Goal: Task Accomplishment & Management: Complete application form

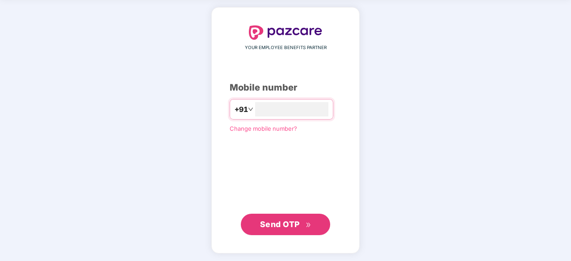
type input "**********"
click at [279, 224] on span "Send OTP" at bounding box center [280, 224] width 40 height 9
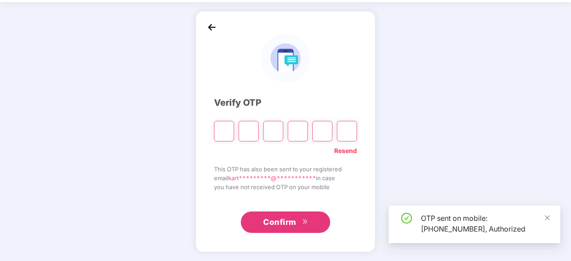
scroll to position [29, 0]
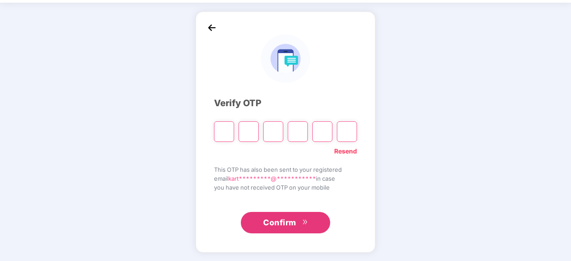
type input "*"
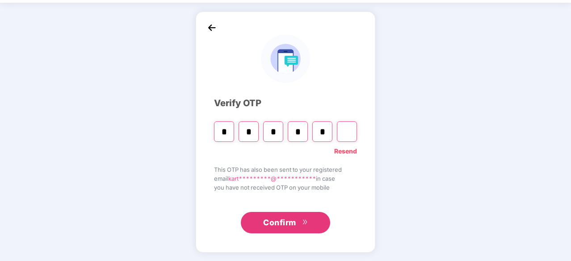
type input "*"
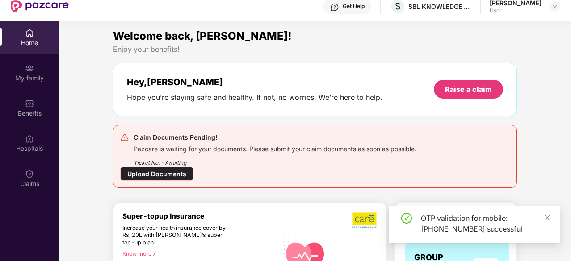
click at [551, 218] on div "OTP validation for mobile: [PHONE_NUMBER] successful" at bounding box center [475, 225] width 172 height 38
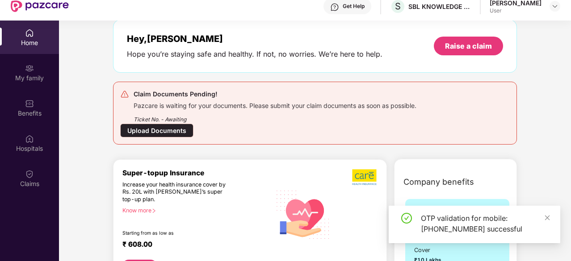
scroll to position [134, 0]
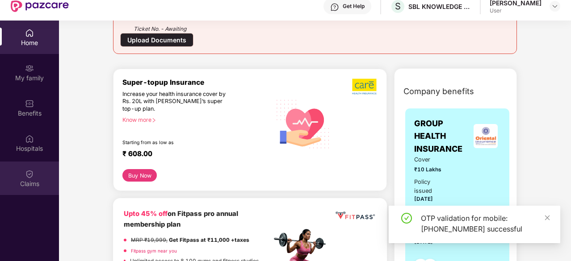
click at [26, 168] on div "Claims" at bounding box center [29, 179] width 59 height 34
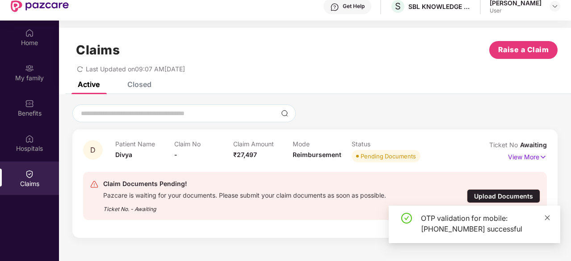
click at [550, 218] on icon "close" at bounding box center [547, 218] width 6 height 6
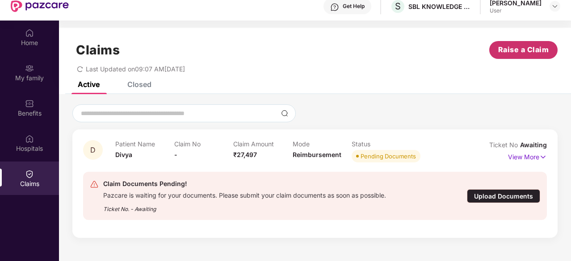
click at [508, 50] on span "Raise a Claim" at bounding box center [523, 49] width 51 height 11
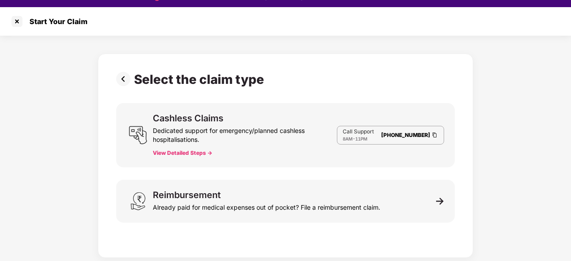
scroll to position [21, 0]
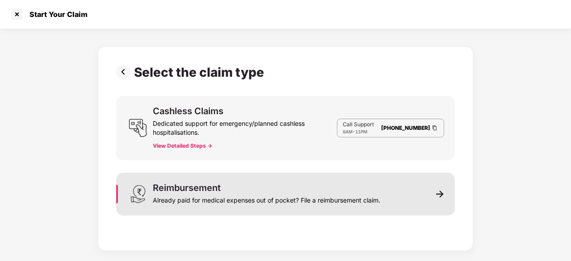
click at [201, 188] on div "Reimbursement" at bounding box center [187, 188] width 68 height 9
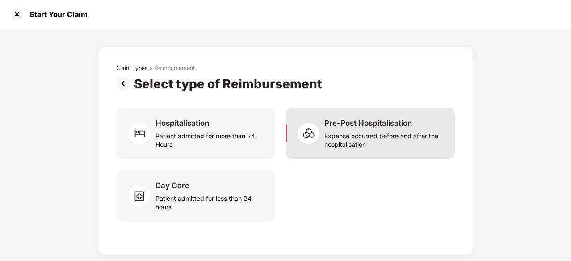
click at [336, 132] on div "Expense occurred before and after the hospitalisation" at bounding box center [384, 138] width 120 height 21
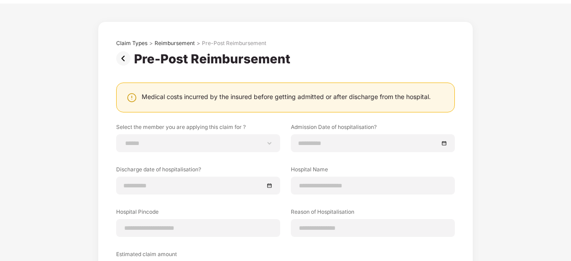
scroll to position [45, 0]
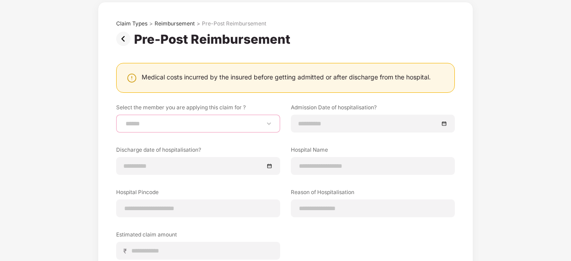
click at [211, 126] on select "**********" at bounding box center [198, 123] width 149 height 7
select select "**********"
click at [124, 120] on select "**********" at bounding box center [198, 123] width 149 height 7
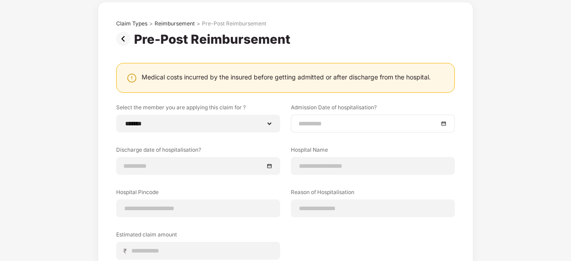
click at [301, 126] on input at bounding box center [369, 124] width 140 height 10
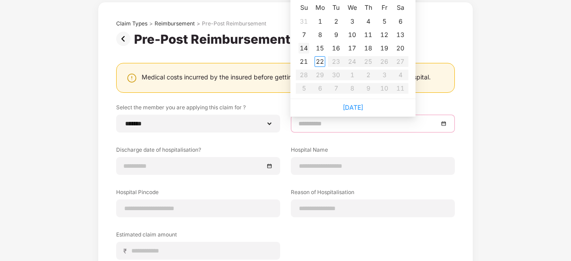
type input "**********"
click at [304, 46] on div "14" at bounding box center [304, 48] width 11 height 11
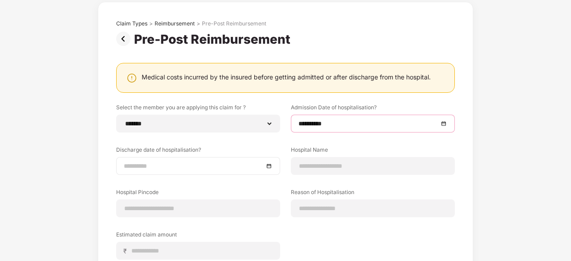
click at [270, 167] on div at bounding box center [198, 166] width 149 height 10
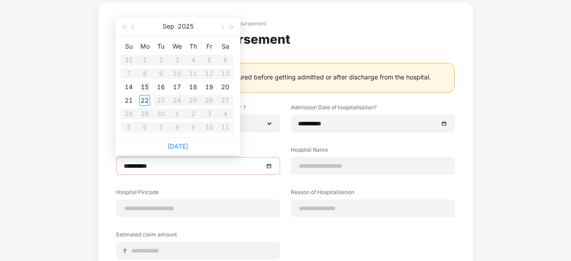
type input "**********"
click at [143, 89] on div "15" at bounding box center [144, 87] width 11 height 11
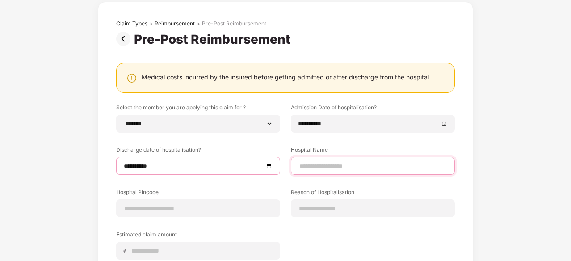
click at [342, 164] on input at bounding box center [373, 166] width 149 height 9
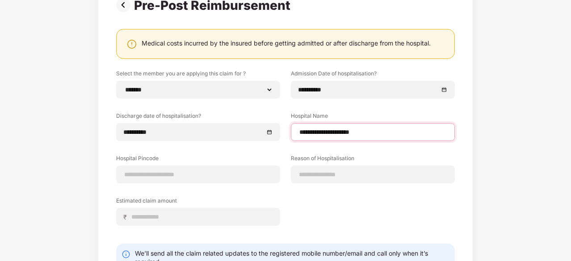
scroll to position [89, 0]
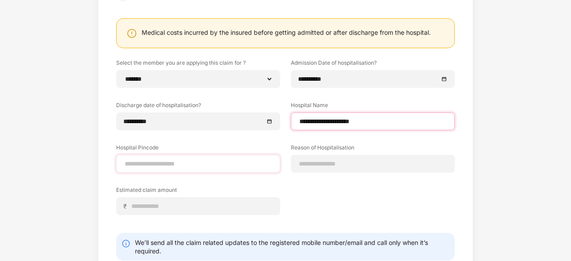
type input "**********"
click at [175, 161] on input at bounding box center [198, 164] width 149 height 9
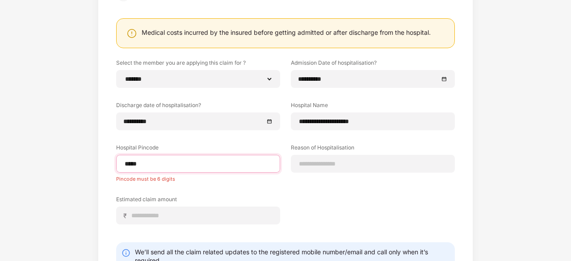
type input "******"
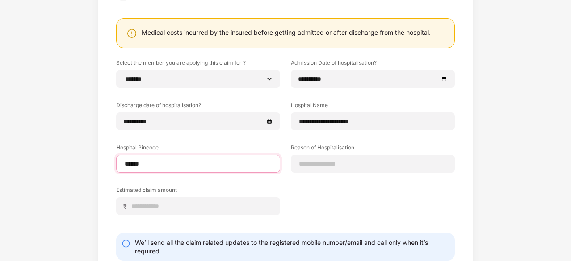
select select "*******"
select select "**********"
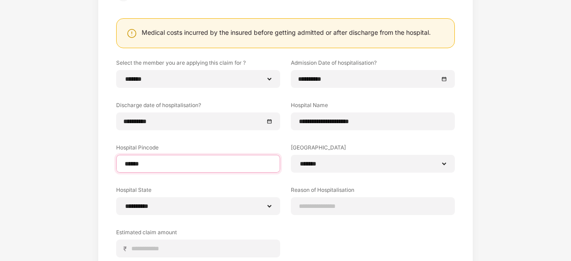
type input "******"
click at [350, 192] on label "Reason of Hospitalisation" at bounding box center [373, 191] width 164 height 11
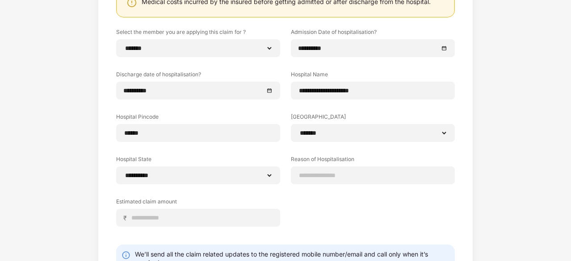
scroll to position [134, 0]
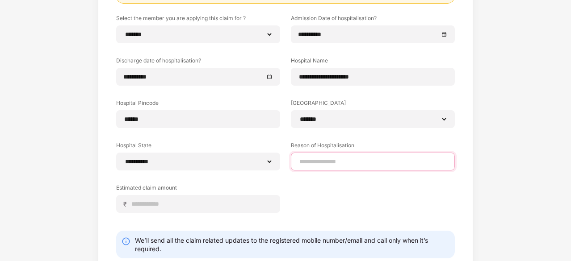
click at [311, 162] on input at bounding box center [373, 161] width 149 height 9
type input "**********"
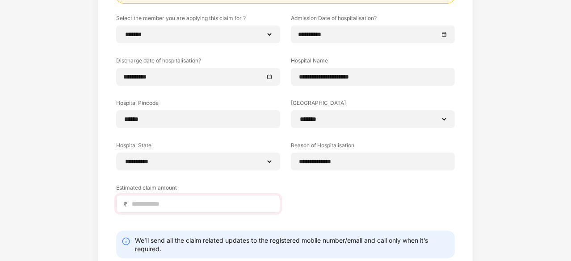
click at [205, 198] on div "₹" at bounding box center [198, 204] width 164 height 18
click at [197, 202] on input at bounding box center [202, 204] width 142 height 9
type input "*****"
click at [363, 193] on div "**********" at bounding box center [285, 120] width 339 height 212
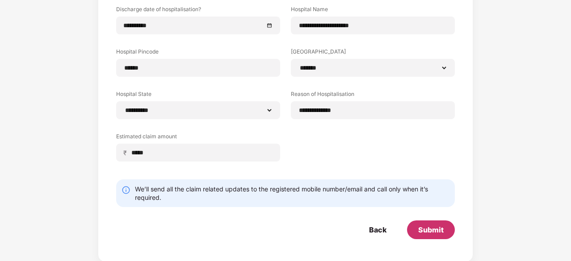
click at [425, 224] on div "Submit" at bounding box center [431, 230] width 48 height 19
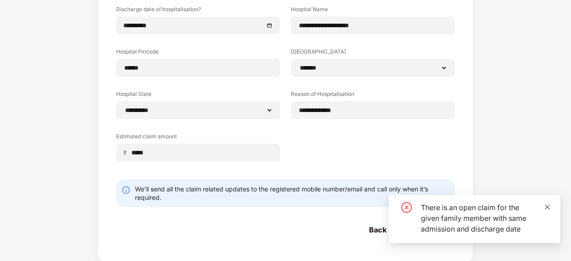
click at [547, 207] on icon "close" at bounding box center [547, 207] width 5 height 5
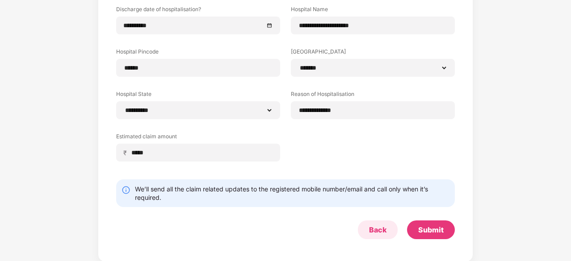
click at [364, 234] on div "Back" at bounding box center [378, 230] width 40 height 19
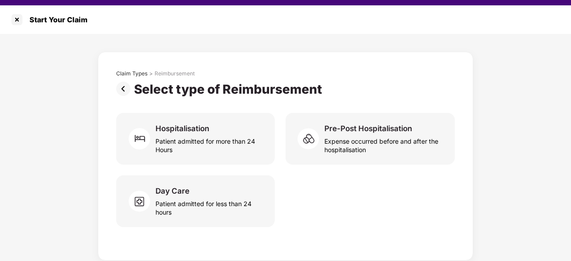
scroll to position [0, 0]
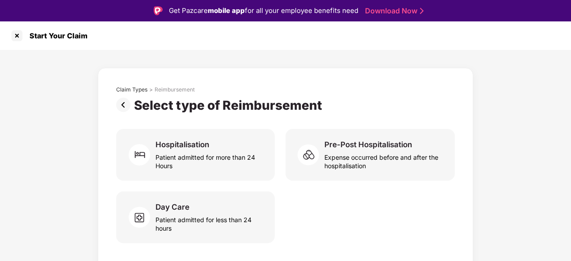
click at [122, 104] on img at bounding box center [125, 105] width 18 height 14
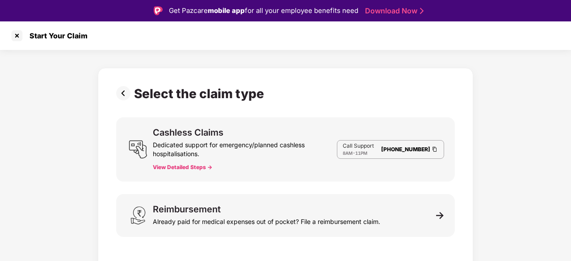
click at [119, 91] on img at bounding box center [125, 93] width 18 height 14
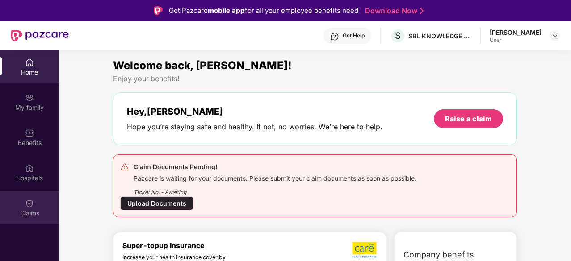
click at [25, 207] on img at bounding box center [29, 203] width 9 height 9
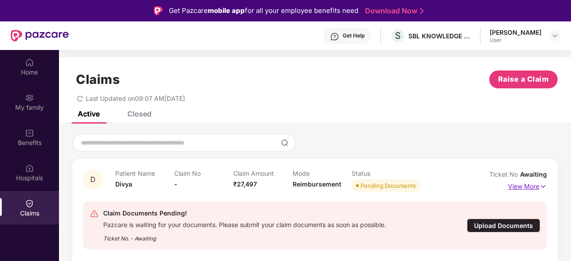
click at [539, 188] on img at bounding box center [543, 187] width 8 height 10
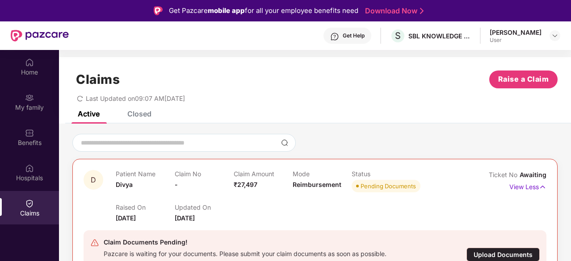
scroll to position [45, 0]
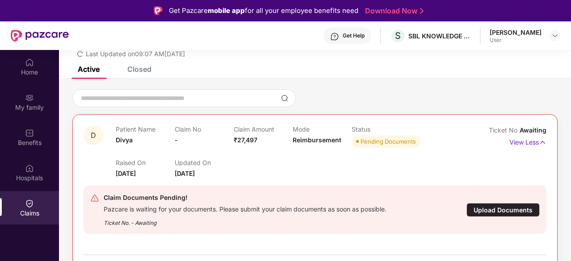
click at [401, 141] on div "Pending Documents" at bounding box center [388, 141] width 55 height 9
click at [484, 209] on div "Upload Documents" at bounding box center [503, 210] width 73 height 14
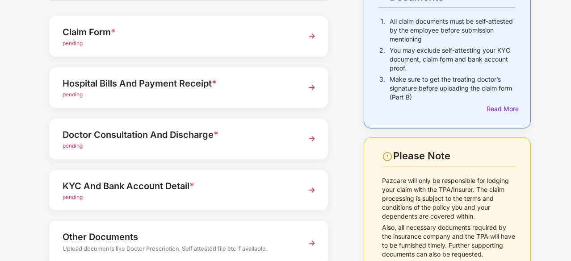
scroll to position [89, 0]
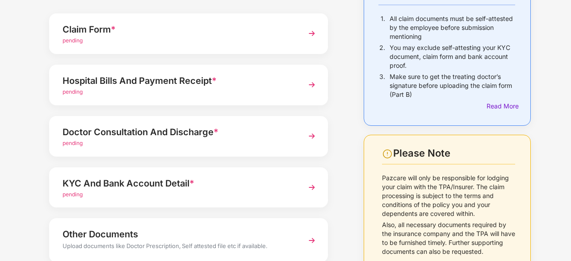
click at [72, 92] on span "pending" at bounding box center [73, 91] width 20 height 7
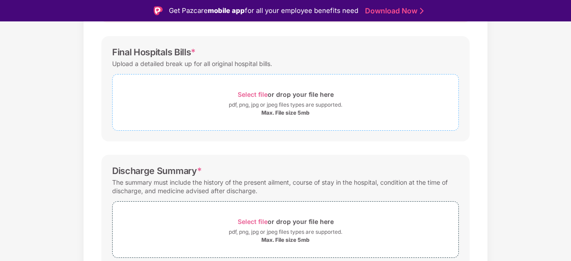
scroll to position [134, 0]
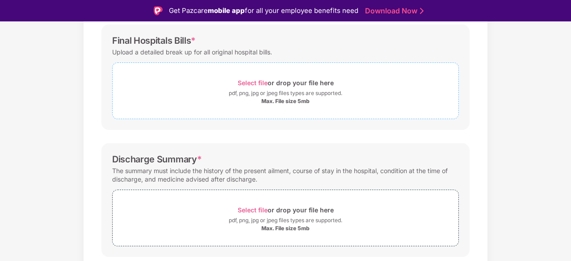
click at [257, 79] on span "Select file" at bounding box center [253, 83] width 30 height 8
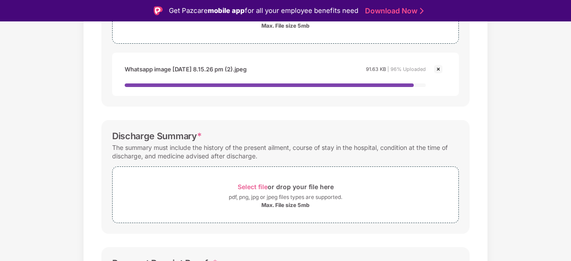
scroll to position [268, 0]
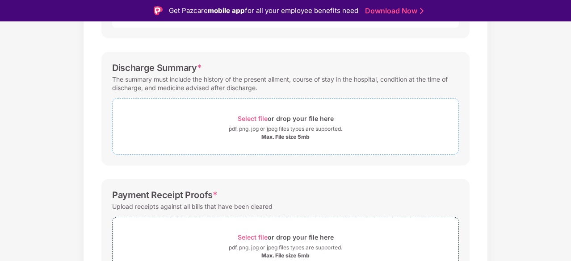
click at [286, 138] on div "Max. File size 5mb" at bounding box center [285, 137] width 48 height 7
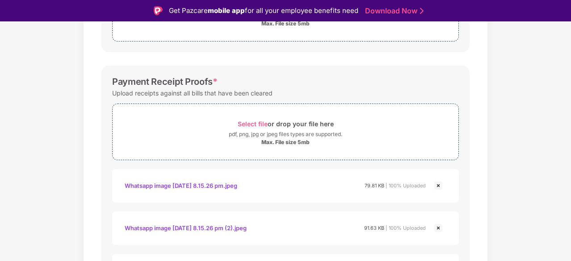
scroll to position [402, 0]
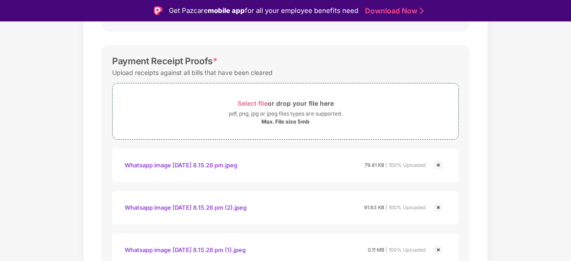
click at [439, 163] on img at bounding box center [438, 165] width 11 height 11
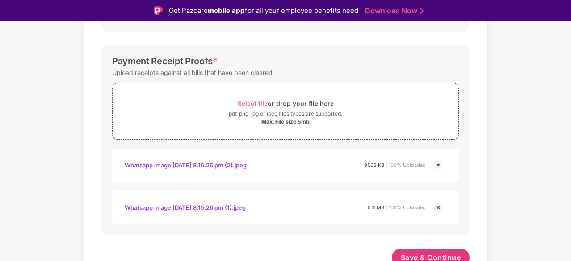
click at [437, 204] on img at bounding box center [438, 207] width 11 height 11
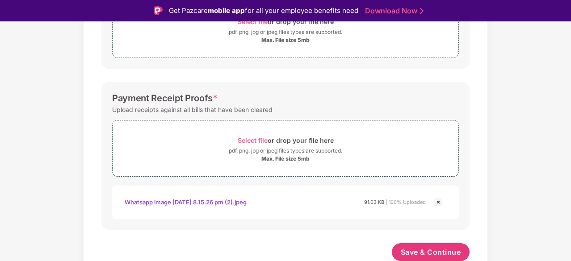
click at [438, 201] on img at bounding box center [438, 202] width 11 height 11
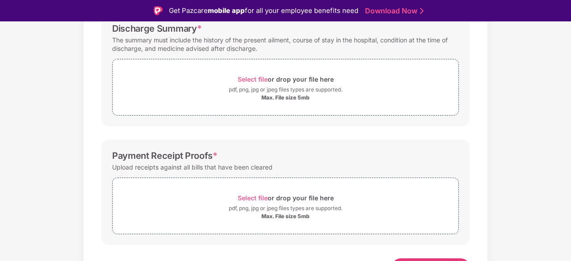
scroll to position [323, 0]
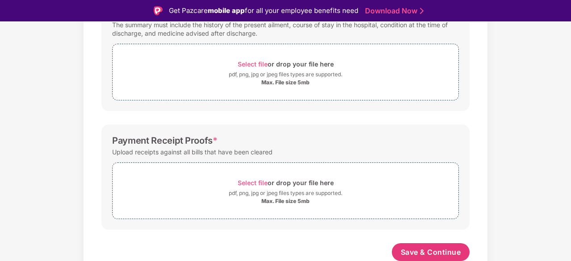
click at [488, 114] on div "Documents List > Hospital bills and Payment receipt Hospital bills and Payment …" at bounding box center [285, 12] width 571 height 543
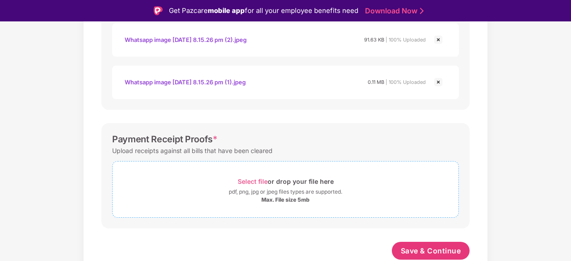
scroll to position [450, 0]
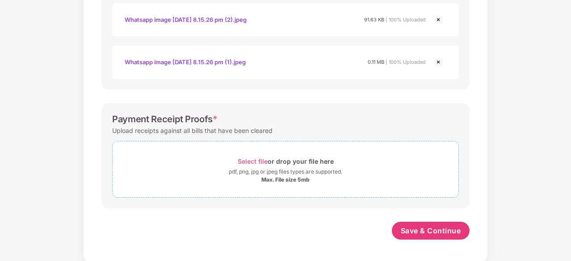
click at [287, 179] on div "Max. File size 5mb" at bounding box center [285, 180] width 48 height 7
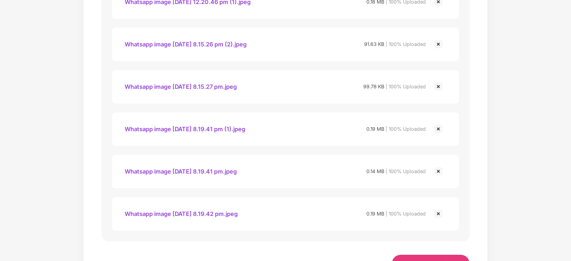
scroll to position [705, 0]
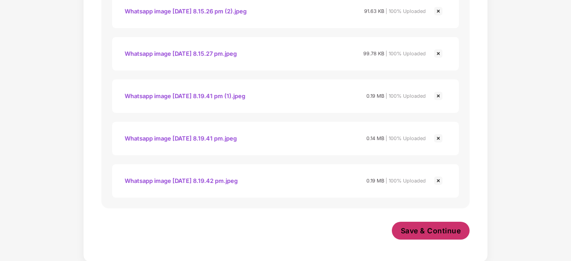
click at [412, 227] on span "Save & Continue" at bounding box center [431, 231] width 60 height 10
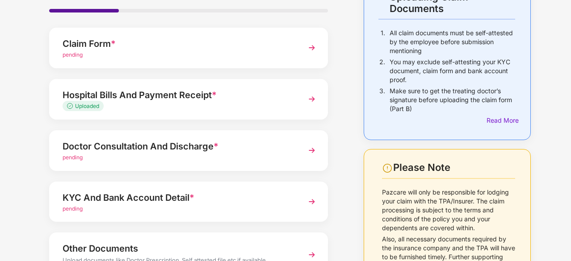
scroll to position [89, 0]
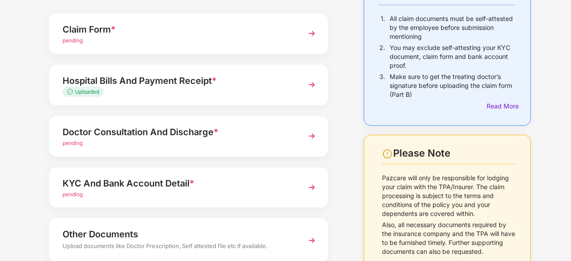
click at [106, 144] on div "pending" at bounding box center [178, 143] width 231 height 8
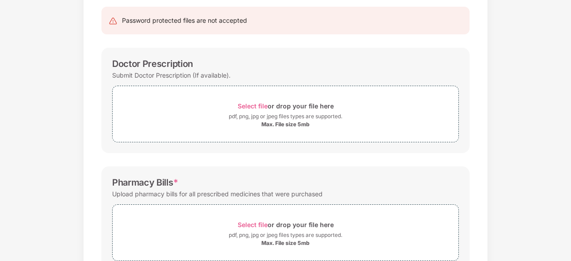
scroll to position [0, 0]
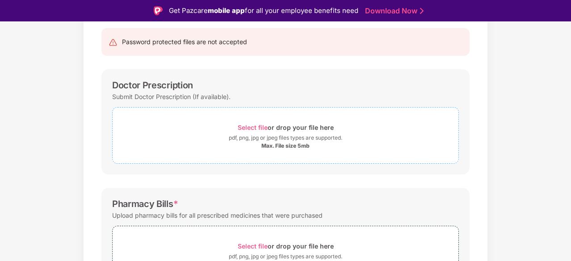
click at [252, 128] on span "Select file" at bounding box center [253, 128] width 30 height 8
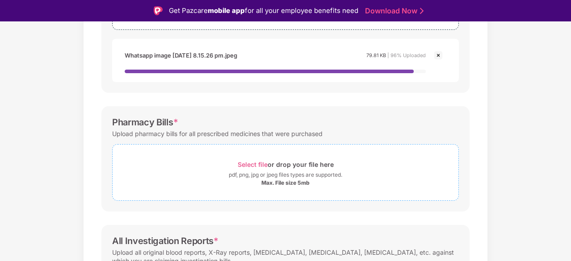
click at [284, 180] on div "Max. File size 5mb" at bounding box center [285, 183] width 48 height 7
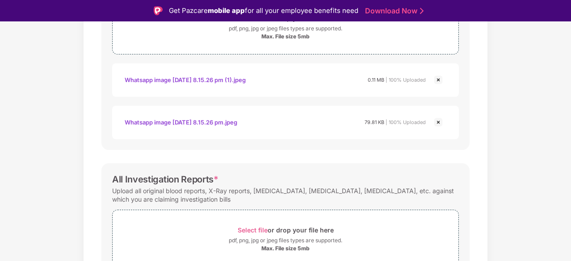
scroll to position [318, 0]
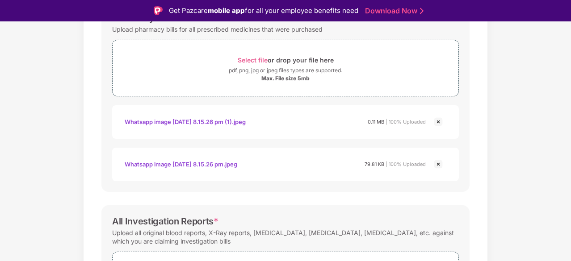
click at [436, 120] on img at bounding box center [438, 122] width 11 height 11
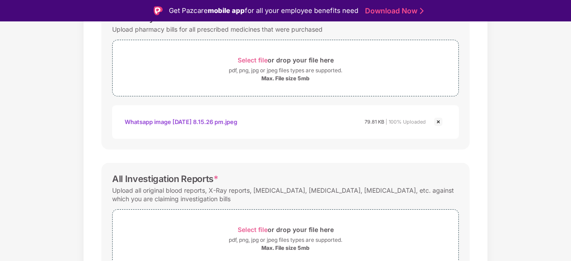
click at [439, 122] on img at bounding box center [438, 122] width 11 height 11
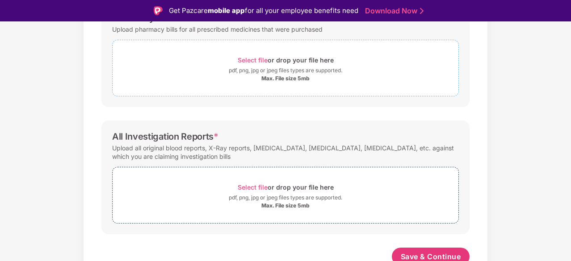
click at [250, 62] on span "Select file" at bounding box center [253, 60] width 30 height 8
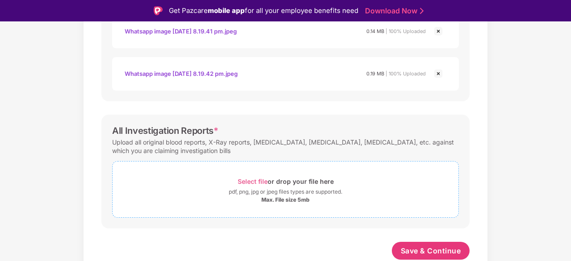
click at [267, 183] on div "Select file or drop your file here" at bounding box center [286, 182] width 96 height 12
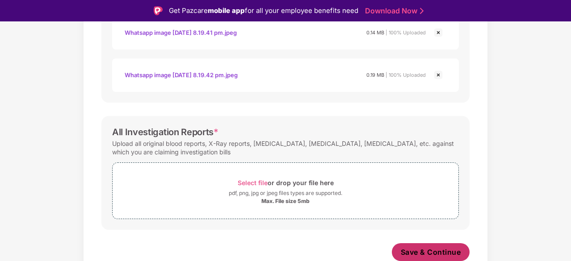
click at [443, 252] on span "Save & Continue" at bounding box center [431, 253] width 60 height 10
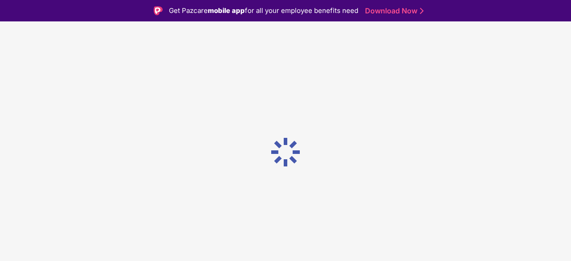
scroll to position [0, 0]
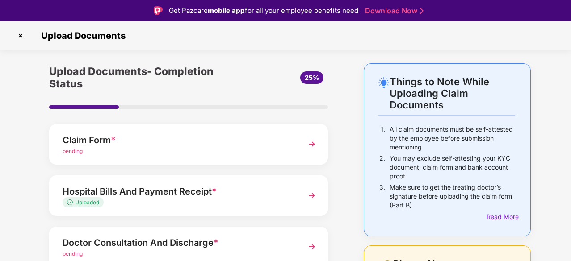
click at [336, 197] on div "Upload Documents- Completion Status 25% Claim Form * pending Hospital Bills And…" at bounding box center [188, 246] width 297 height 366
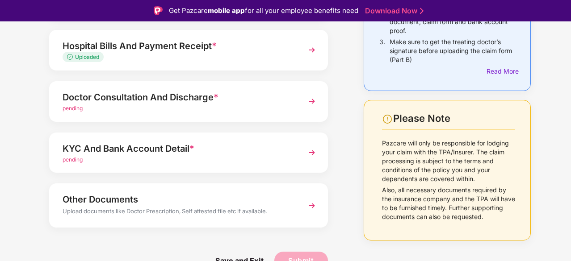
click at [160, 104] on div "Doctor Consultation And Discharge *" at bounding box center [178, 97] width 231 height 14
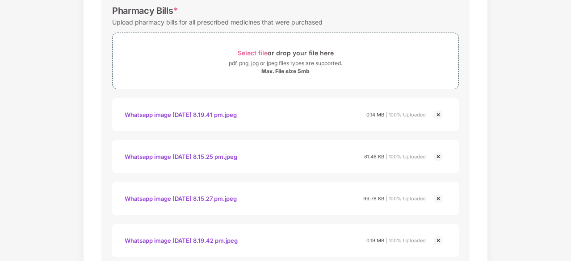
scroll to position [0, 0]
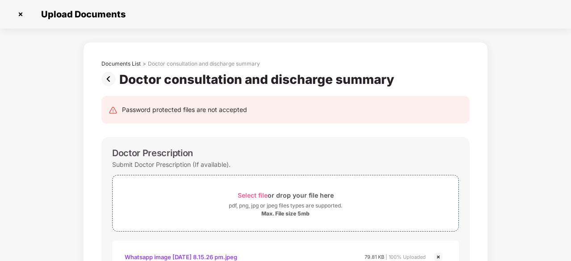
click at [107, 81] on img at bounding box center [110, 79] width 18 height 14
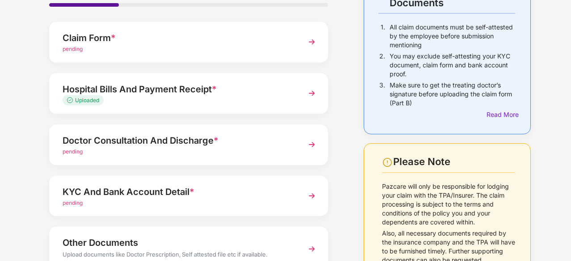
scroll to position [134, 0]
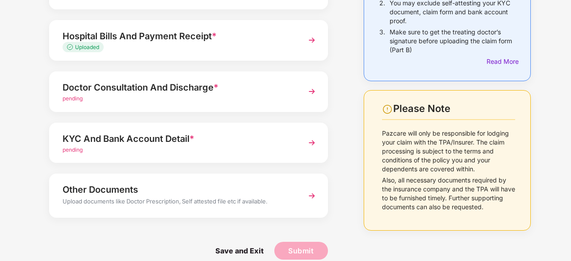
click at [106, 104] on div "Doctor Consultation And Discharge * pending" at bounding box center [188, 91] width 279 height 41
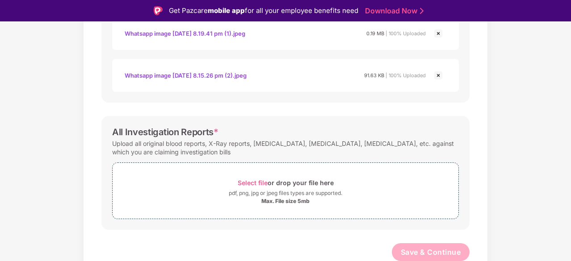
scroll to position [21, 0]
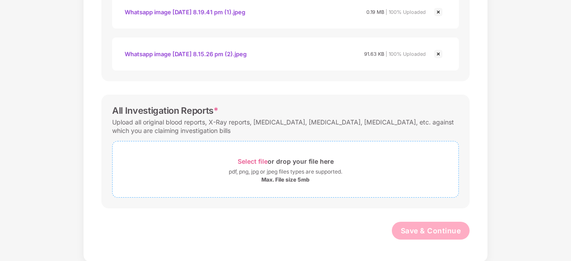
click at [262, 161] on span "Select file" at bounding box center [253, 162] width 30 height 8
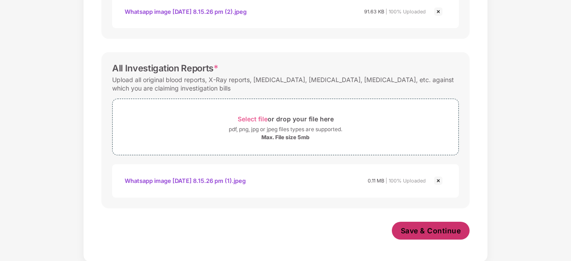
scroll to position [659, 0]
click at [426, 228] on span "Save & Continue" at bounding box center [431, 231] width 60 height 10
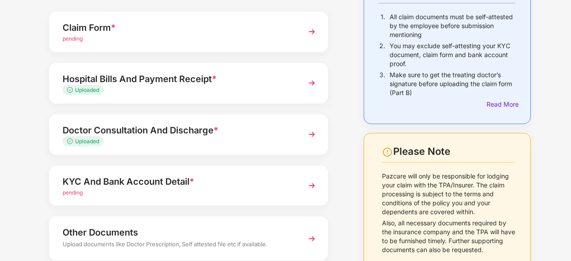
scroll to position [146, 0]
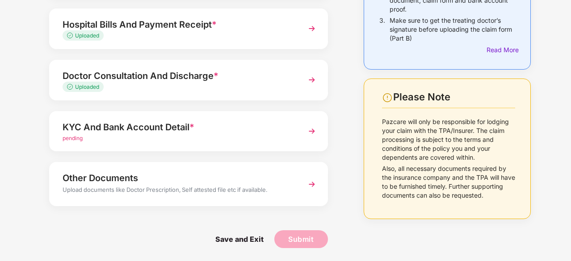
click at [139, 136] on div "pending" at bounding box center [178, 139] width 231 height 8
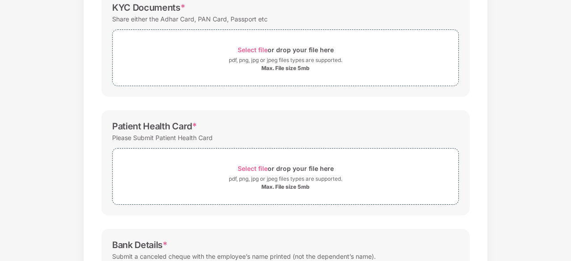
scroll to position [0, 0]
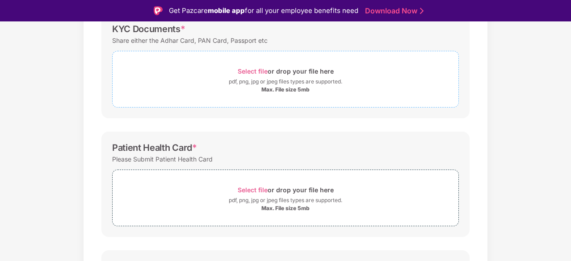
click at [254, 69] on span "Select file" at bounding box center [253, 71] width 30 height 8
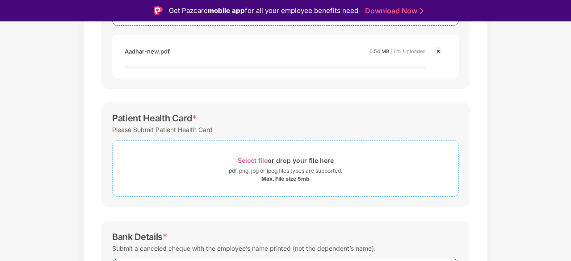
scroll to position [235, 0]
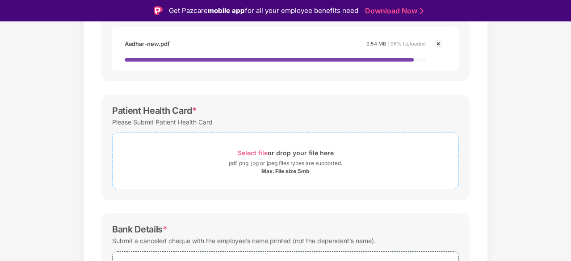
click at [284, 171] on div "Max. File size 5mb" at bounding box center [285, 171] width 48 height 7
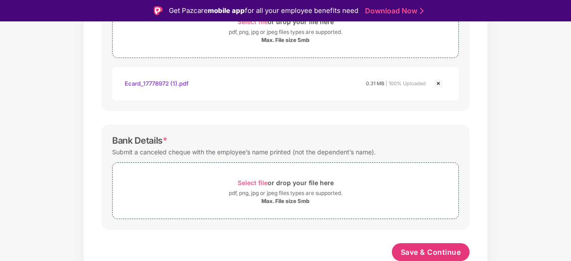
scroll to position [357, 0]
click at [262, 199] on div "Max. File size 5mb" at bounding box center [285, 201] width 48 height 7
click at [251, 181] on span "Select file" at bounding box center [253, 183] width 30 height 8
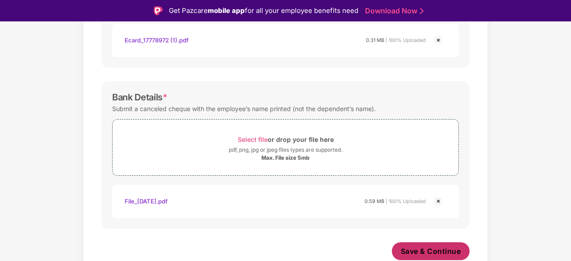
scroll to position [399, 0]
click at [439, 250] on span "Save & Continue" at bounding box center [431, 253] width 60 height 10
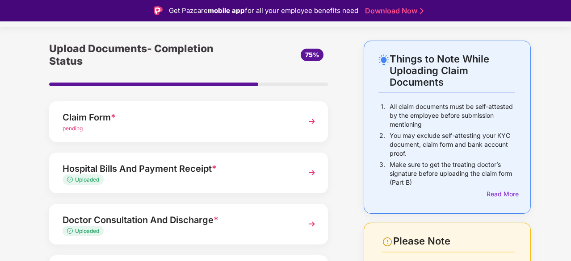
scroll to position [0, 0]
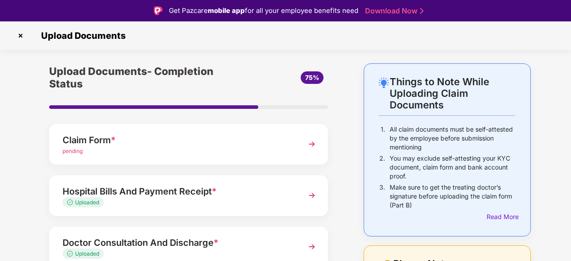
click at [88, 153] on div "pending" at bounding box center [178, 151] width 231 height 8
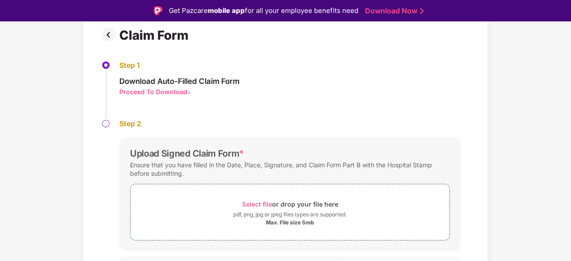
scroll to position [83, 0]
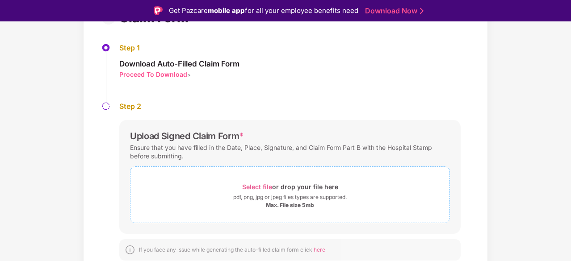
click at [258, 189] on span "Select file" at bounding box center [257, 187] width 30 height 8
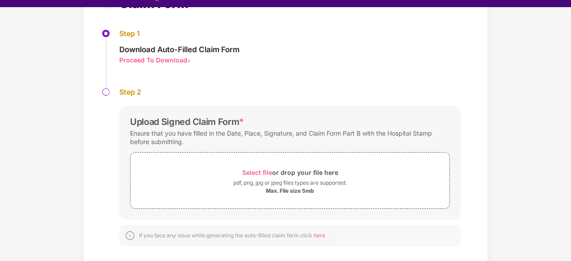
scroll to position [21, 0]
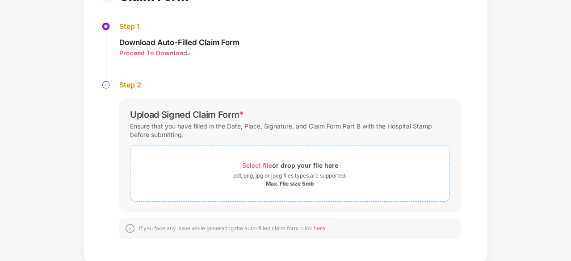
click at [281, 183] on div "Max. File size 5mb" at bounding box center [290, 184] width 48 height 7
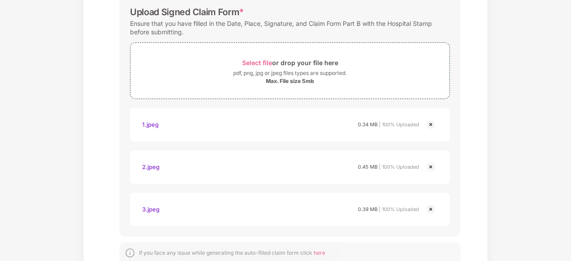
scroll to position [172, 0]
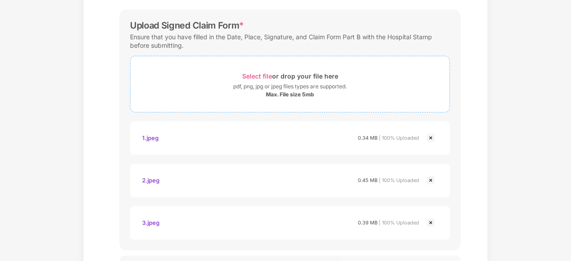
click at [252, 76] on span "Select file" at bounding box center [257, 76] width 30 height 8
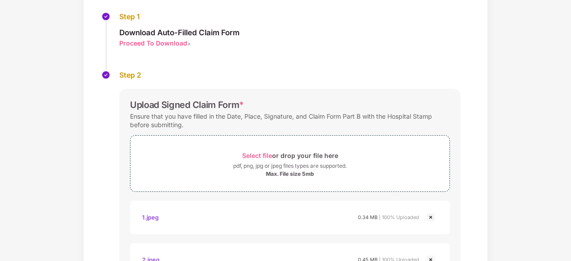
scroll to position [55, 0]
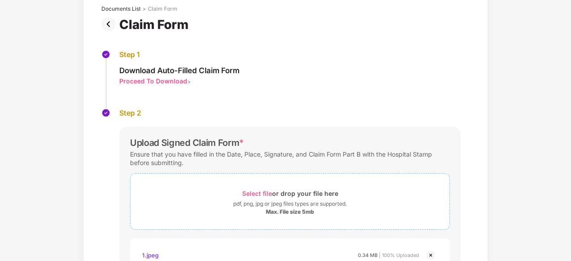
click at [256, 189] on div "Select file or drop your file here" at bounding box center [290, 194] width 96 height 12
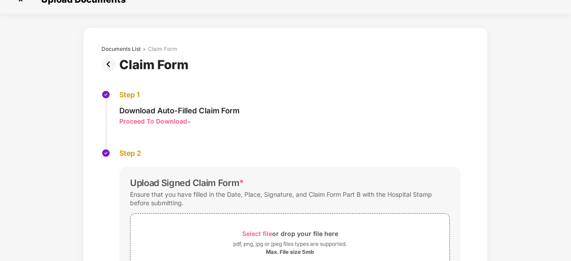
scroll to position [104, 0]
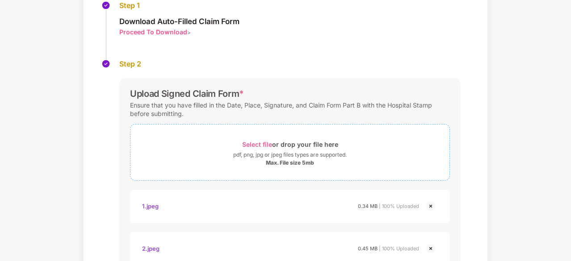
click at [250, 143] on span "Select file" at bounding box center [257, 145] width 30 height 8
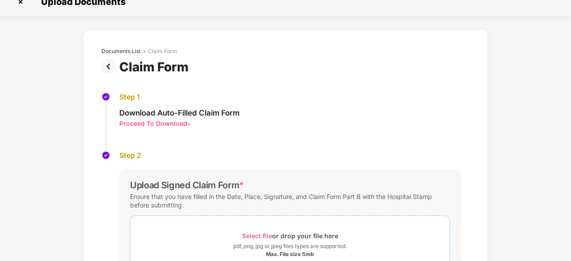
scroll to position [102, 0]
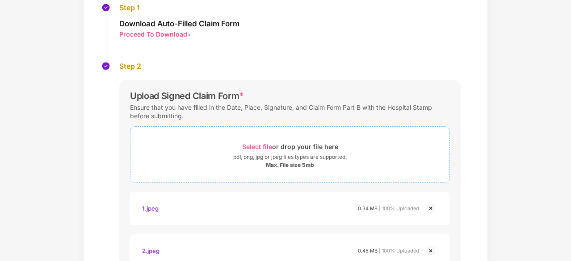
click at [254, 147] on span "Select file" at bounding box center [257, 147] width 30 height 8
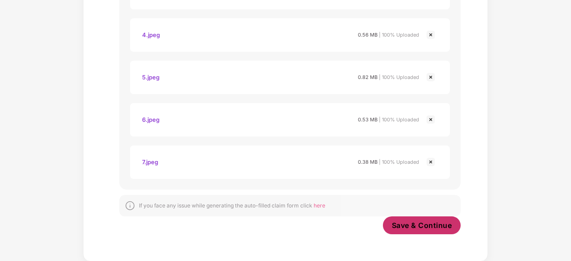
scroll to position [403, 0]
click at [420, 225] on span "Save & Continue" at bounding box center [422, 226] width 60 height 10
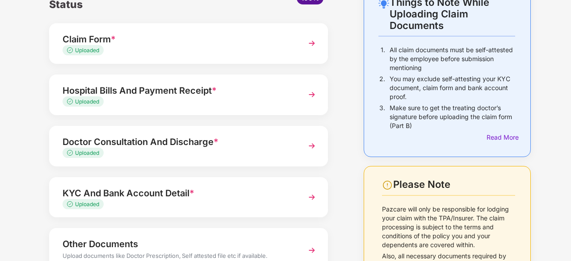
scroll to position [124, 0]
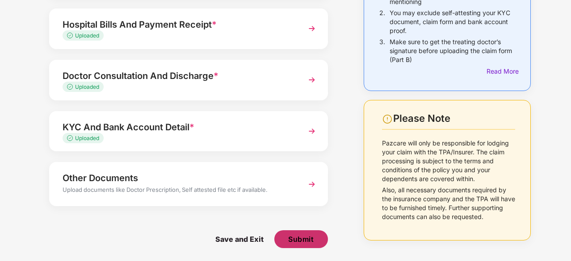
click at [294, 242] on span "Submit" at bounding box center [300, 240] width 25 height 10
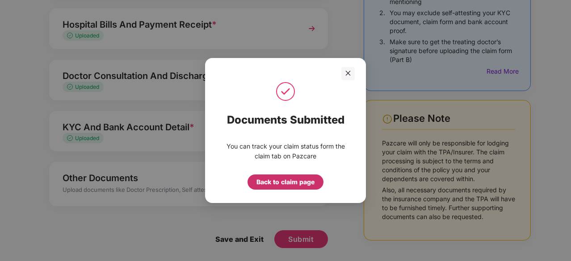
click at [288, 183] on div "Back to claim page" at bounding box center [285, 182] width 58 height 10
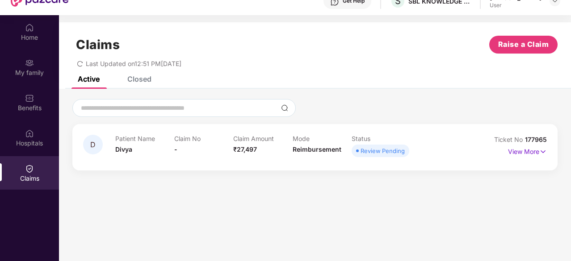
scroll to position [45, 0]
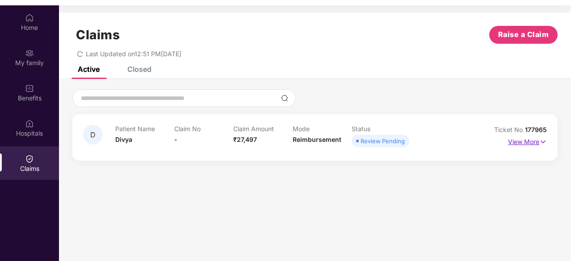
click at [524, 142] on p "View More" at bounding box center [527, 141] width 39 height 12
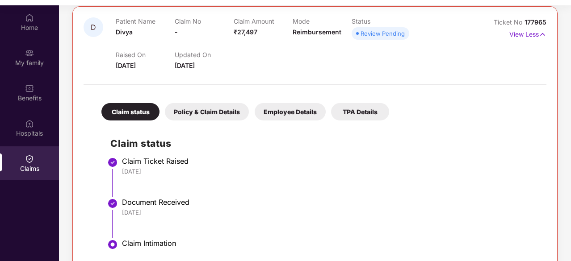
scroll to position [124, 0]
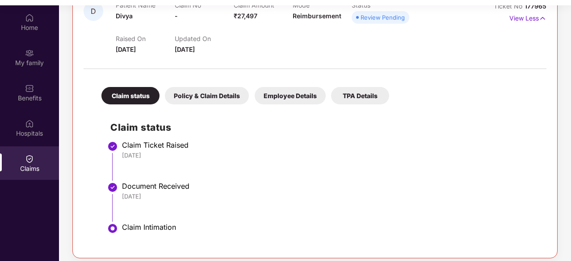
click at [208, 98] on div "Policy & Claim Details" at bounding box center [207, 95] width 84 height 17
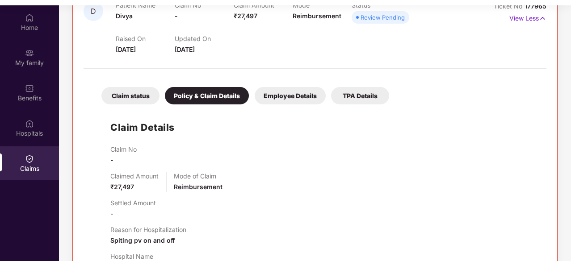
click at [297, 101] on div "Employee Details" at bounding box center [290, 95] width 71 height 17
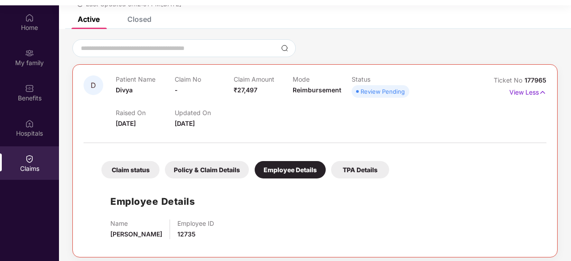
scroll to position [49, 0]
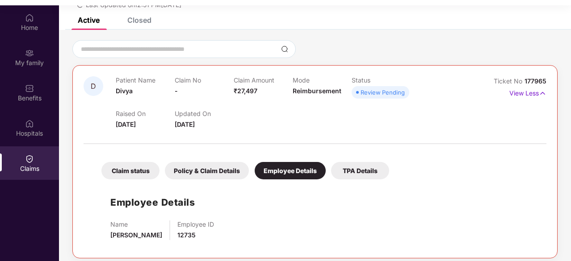
click at [358, 172] on div "TPA Details" at bounding box center [360, 170] width 58 height 17
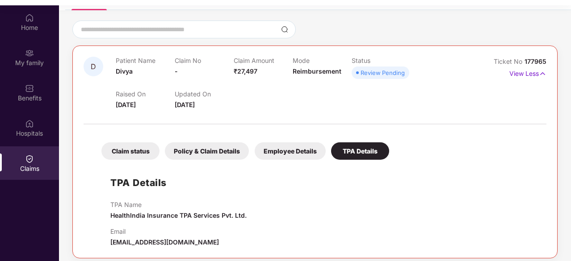
scroll to position [50, 0]
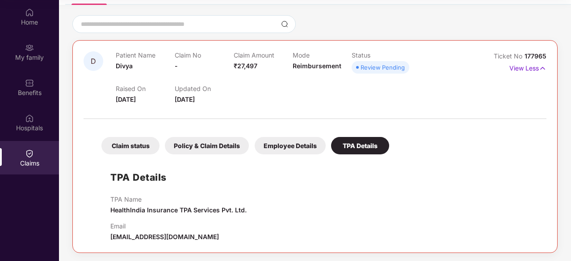
click at [127, 144] on div "Claim status" at bounding box center [130, 145] width 58 height 17
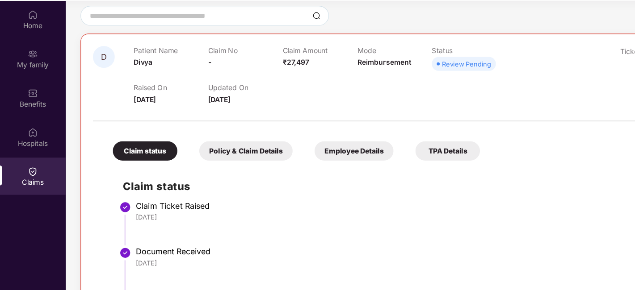
scroll to position [80, 0]
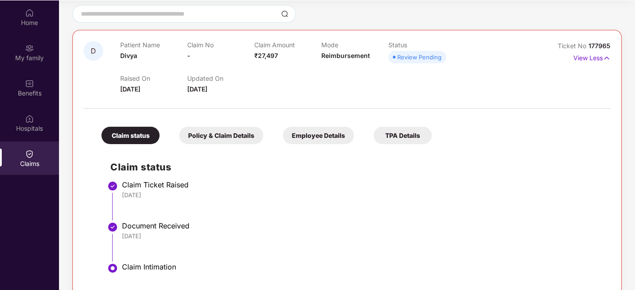
click at [571, 160] on h2 "Claim status" at bounding box center [355, 167] width 491 height 15
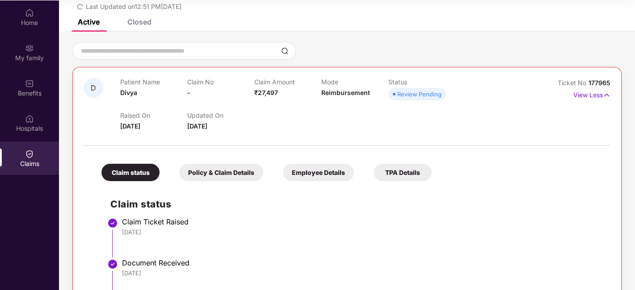
scroll to position [0, 0]
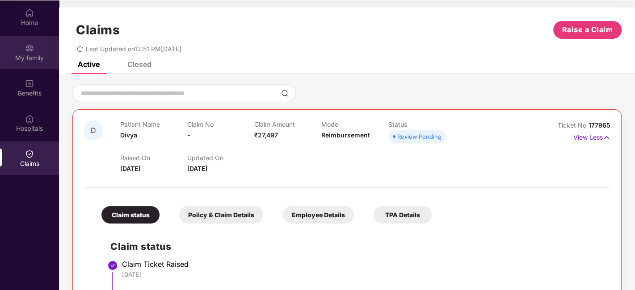
click at [34, 51] on div "My family" at bounding box center [29, 53] width 59 height 34
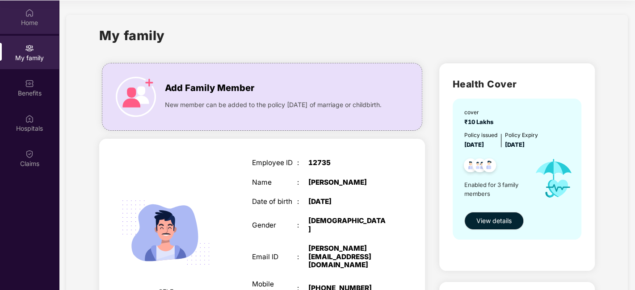
click at [25, 19] on div "Home" at bounding box center [29, 22] width 59 height 9
